Goal: Check status: Check status

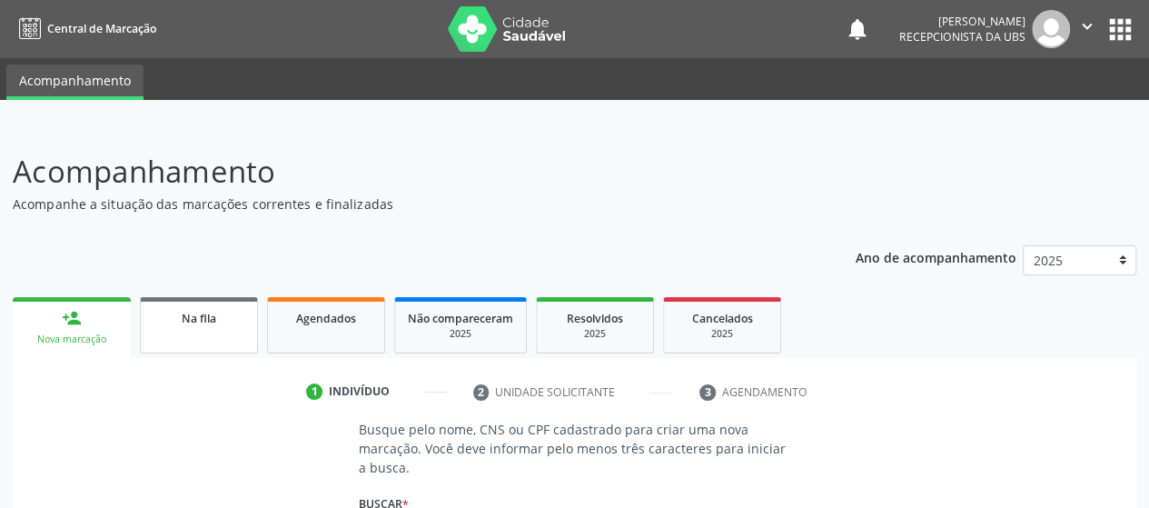
click at [184, 331] on link "Na fila" at bounding box center [199, 325] width 118 height 56
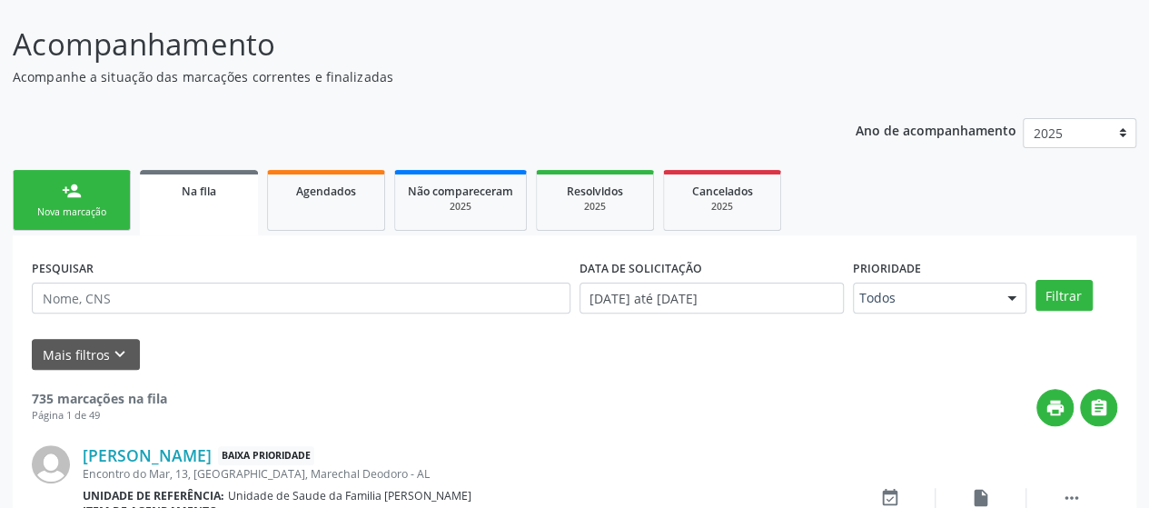
scroll to position [135, 0]
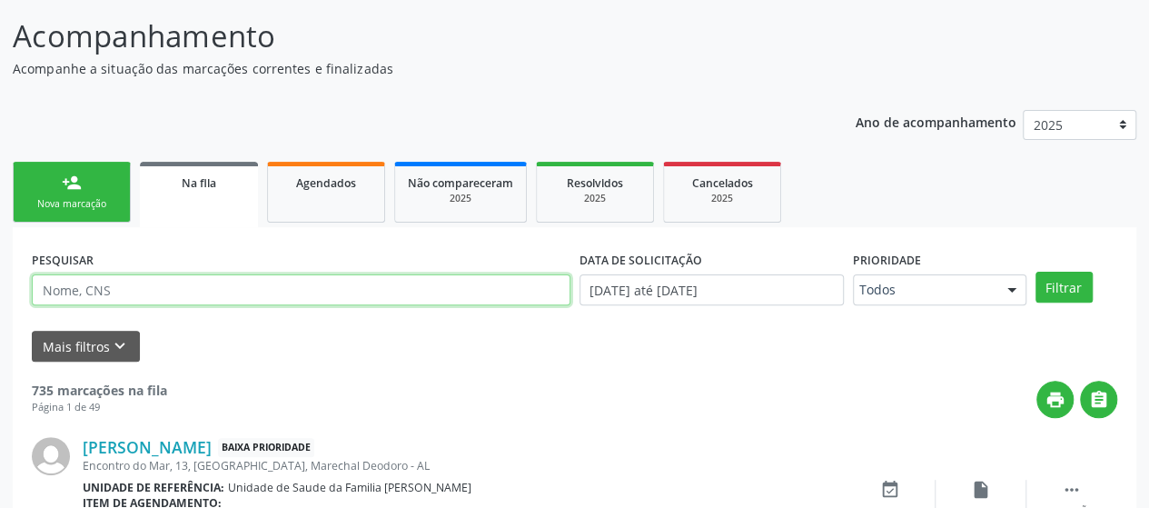
click at [224, 288] on input "text" at bounding box center [301, 289] width 538 height 31
type input "708901771672716"
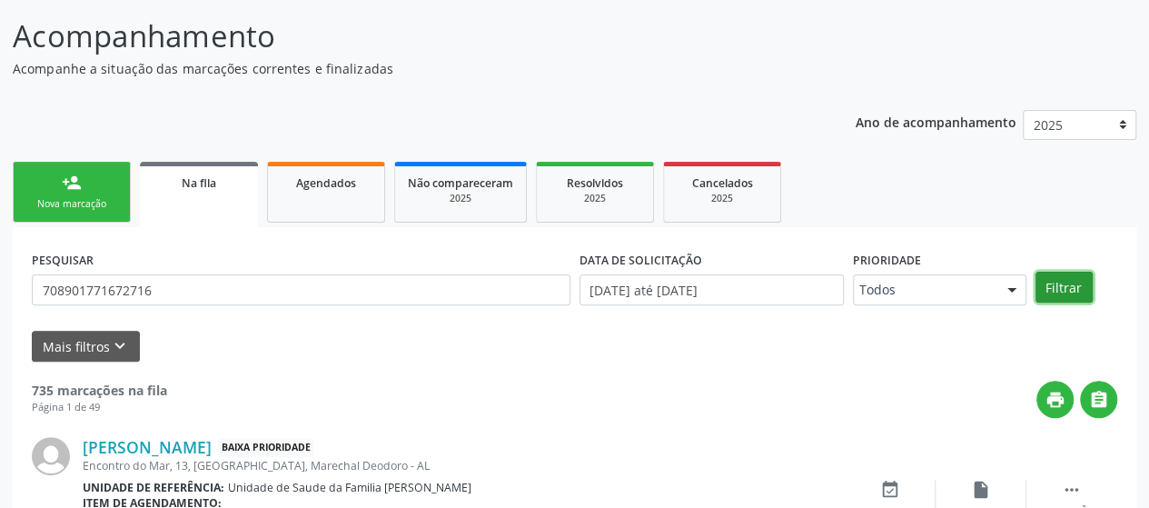
click at [1067, 282] on button "Filtrar" at bounding box center [1063, 287] width 57 height 31
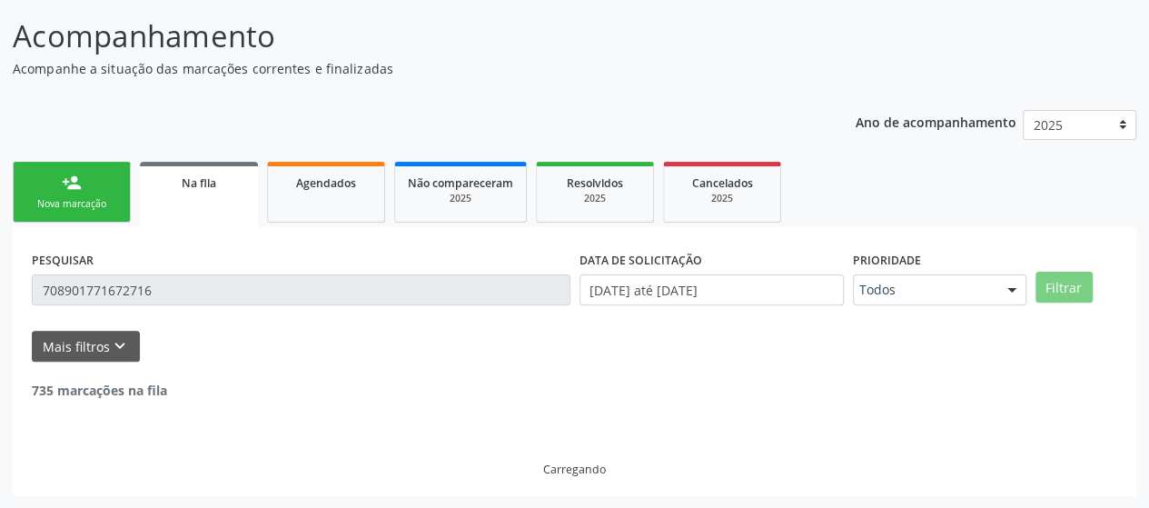
scroll to position [77, 0]
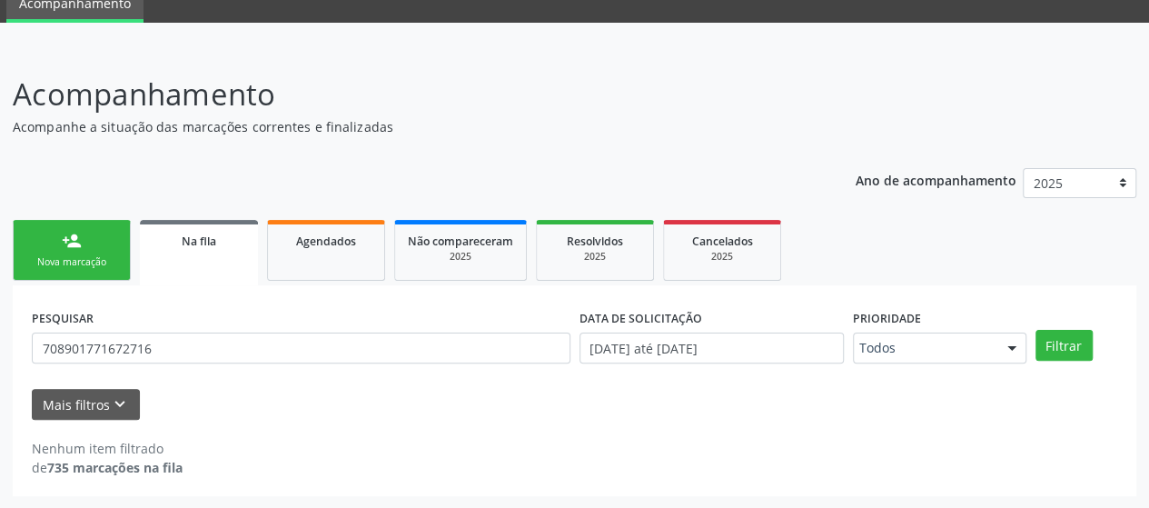
click at [117, 462] on strong "735 marcações na fila" at bounding box center [114, 467] width 135 height 17
click at [117, 394] on icon "keyboard_arrow_down" at bounding box center [120, 404] width 20 height 20
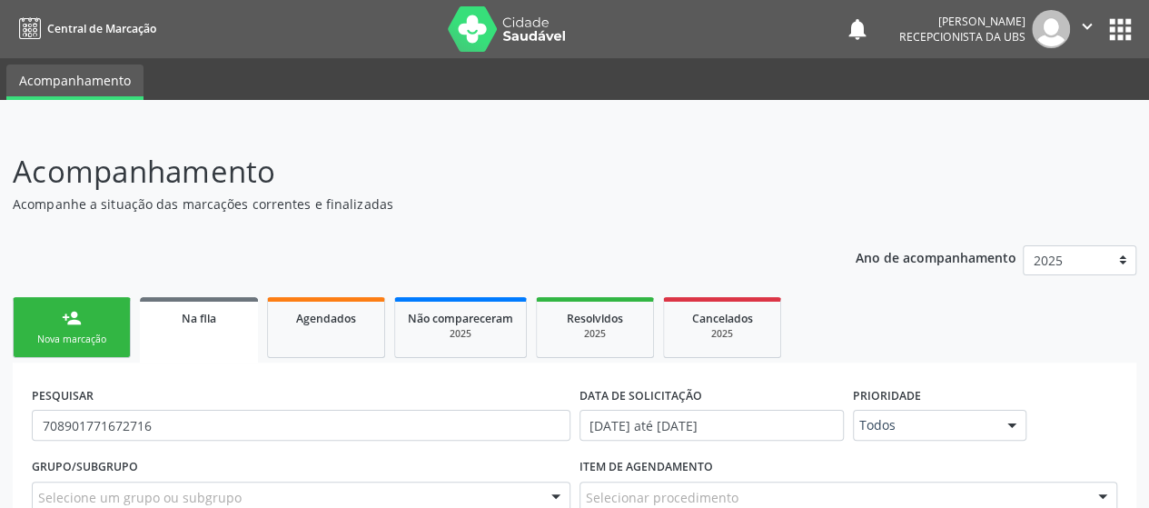
scroll to position [0, 0]
click at [1010, 430] on div at bounding box center [1011, 425] width 27 height 31
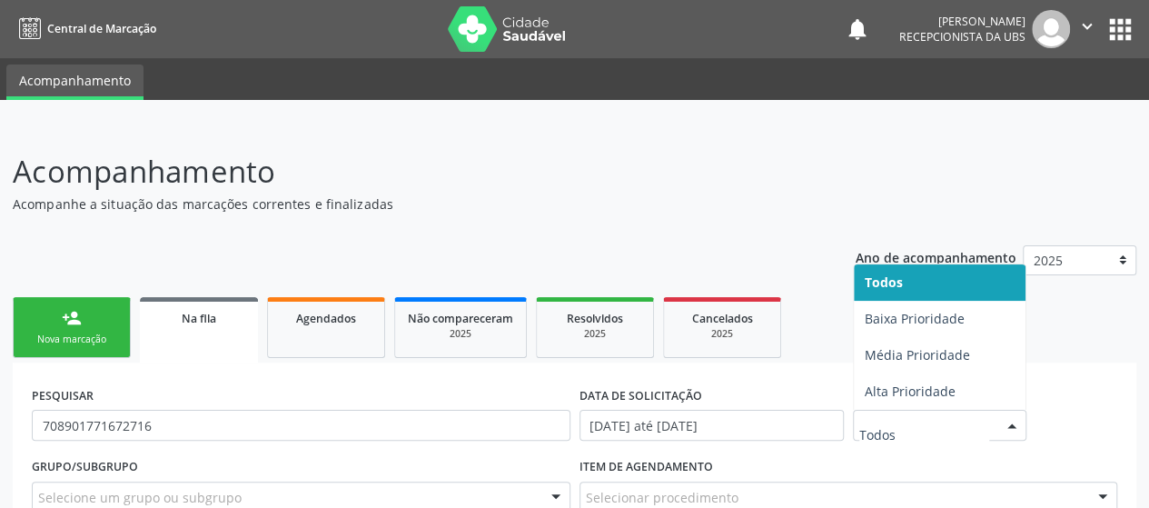
scroll to position [91, 0]
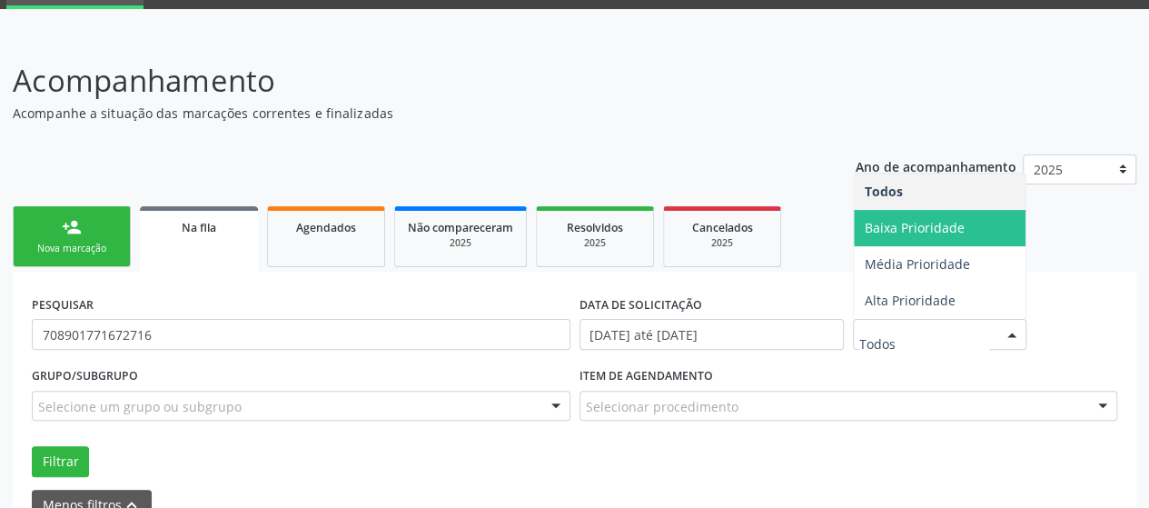
click at [957, 226] on span "Baixa Prioridade" at bounding box center [914, 227] width 100 height 17
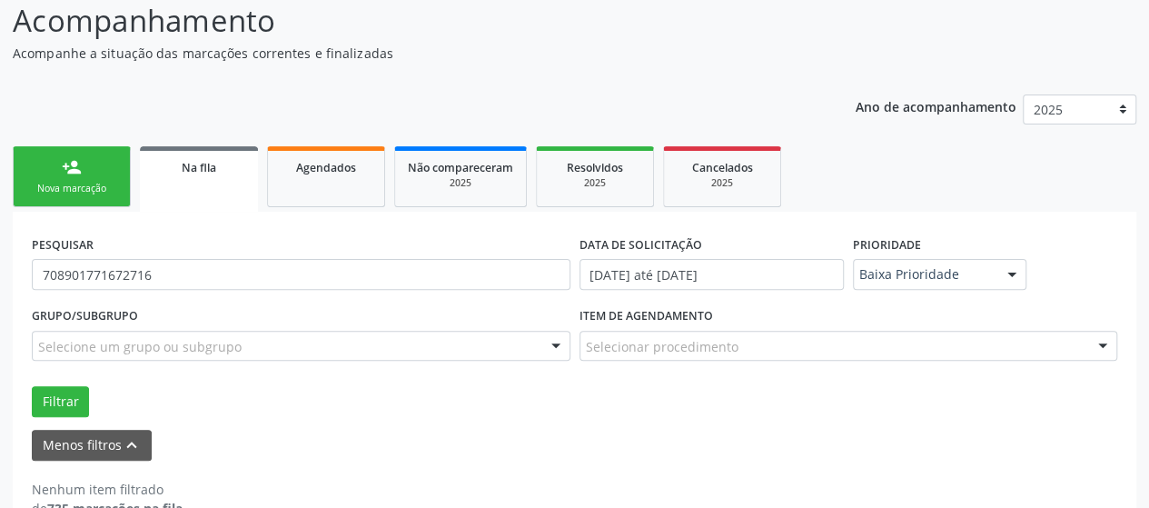
scroll to position [191, 0]
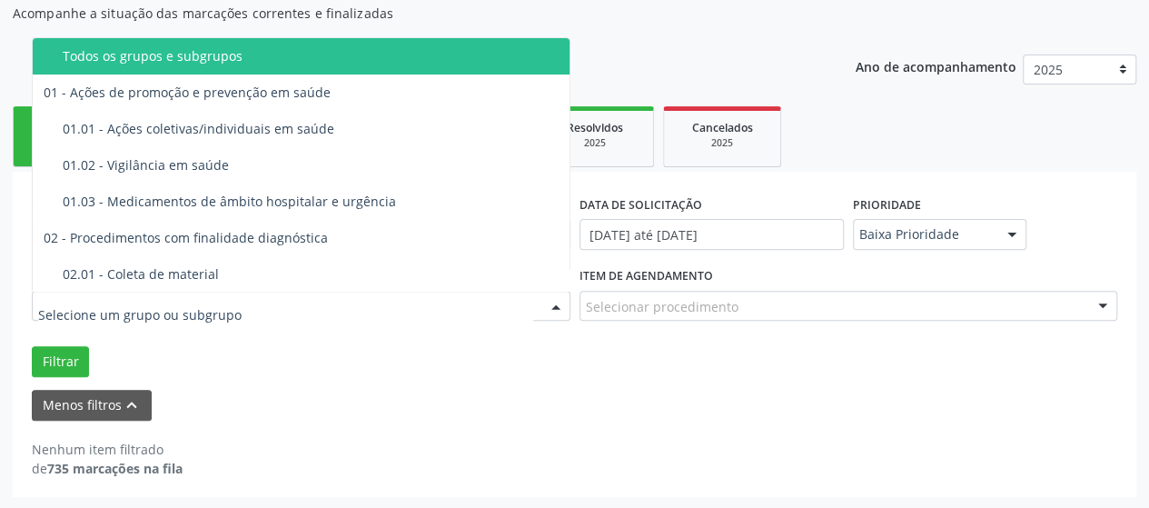
click at [557, 306] on div at bounding box center [555, 306] width 27 height 31
click at [498, 428] on div "Nenhum item filtrado de 735 marcações na fila" at bounding box center [574, 448] width 1085 height 57
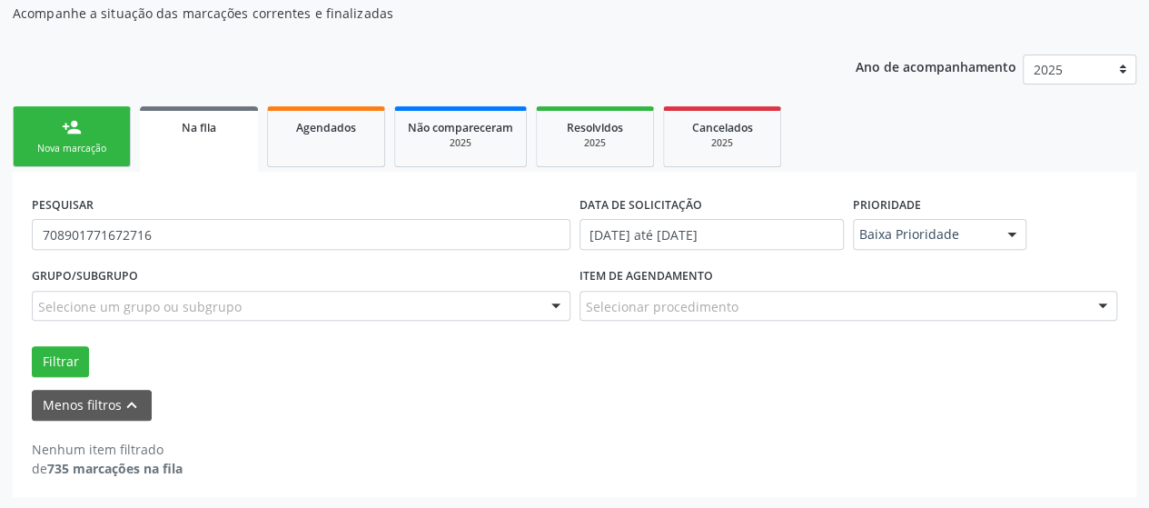
click at [201, 128] on span "Na fila" at bounding box center [199, 127] width 35 height 15
click at [227, 143] on link "Na fila" at bounding box center [199, 138] width 118 height 65
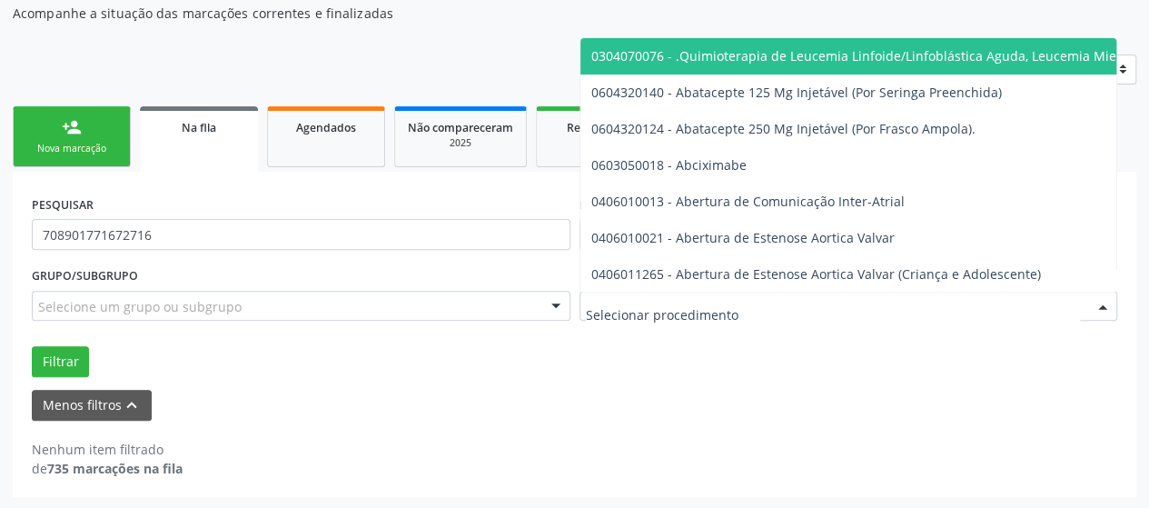
click at [1110, 307] on div at bounding box center [1102, 306] width 27 height 31
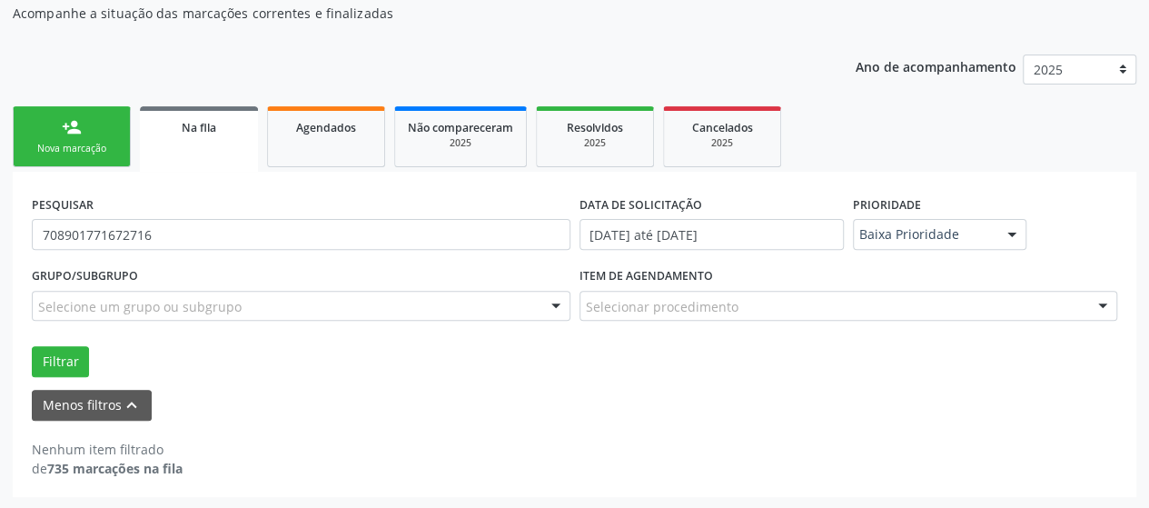
click at [607, 409] on div "Menos filtros keyboard_arrow_up" at bounding box center [574, 406] width 1094 height 32
click at [73, 394] on button "Menos filtros keyboard_arrow_up" at bounding box center [92, 406] width 120 height 32
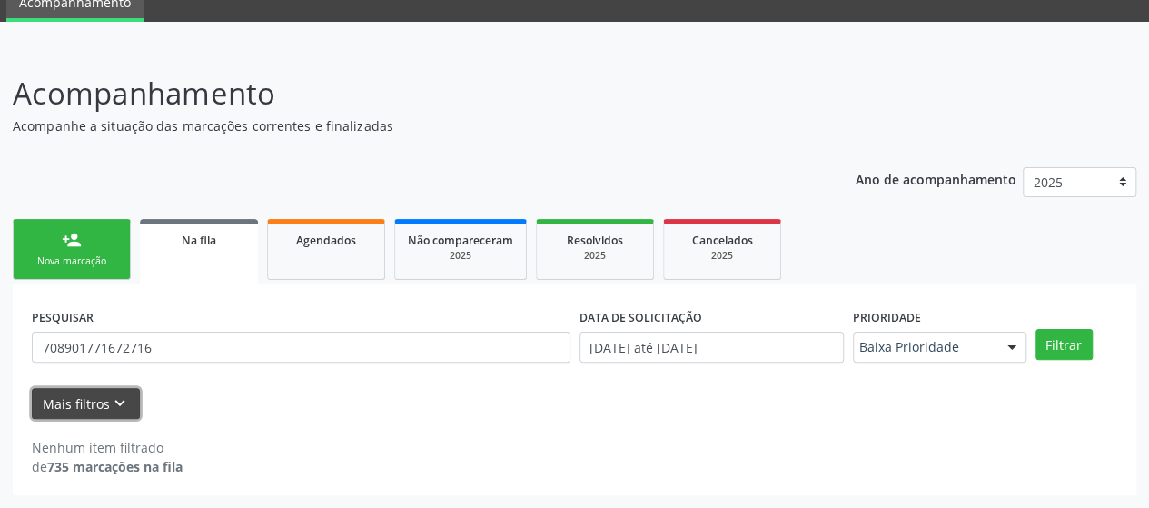
scroll to position [77, 0]
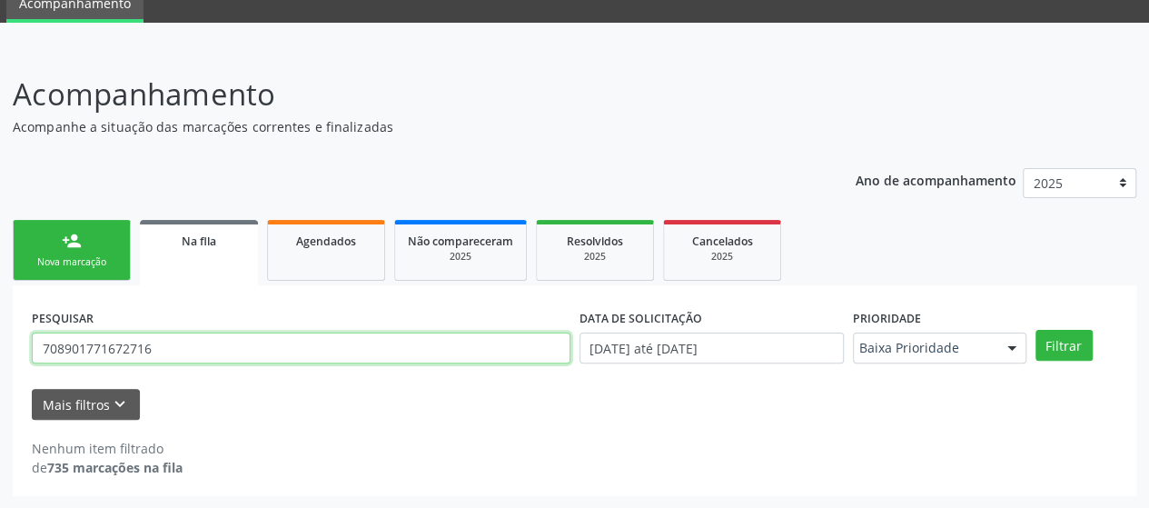
click at [459, 355] on input "708901771672716" at bounding box center [301, 347] width 538 height 31
click at [1035, 330] on button "Filtrar" at bounding box center [1063, 345] width 57 height 31
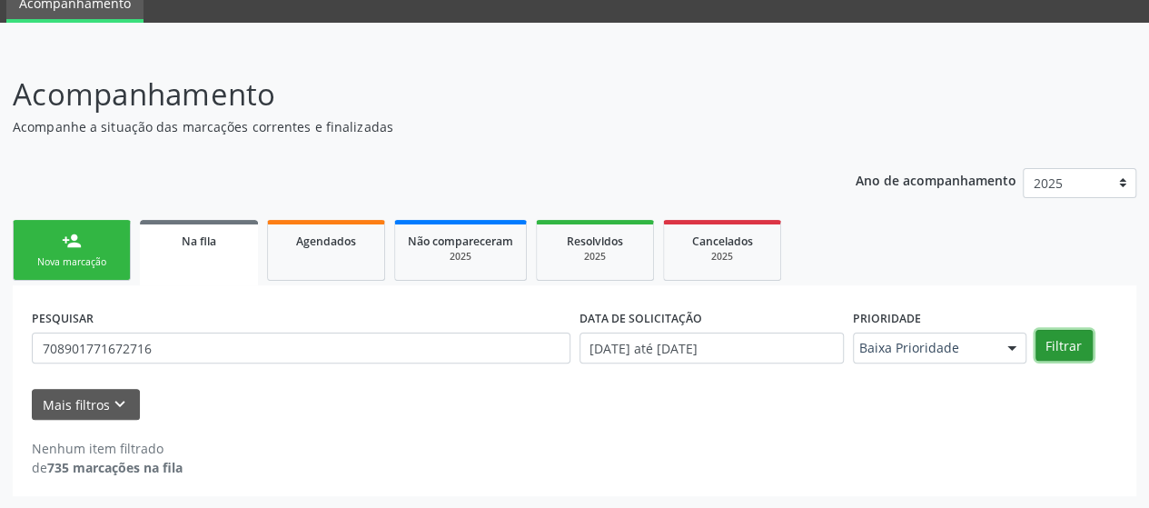
click at [1052, 346] on button "Filtrar" at bounding box center [1063, 345] width 57 height 31
